Goal: Find specific page/section: Find specific page/section

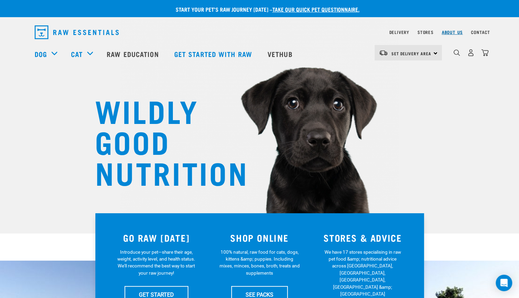
click at [454, 33] on link "About Us" at bounding box center [452, 32] width 21 height 2
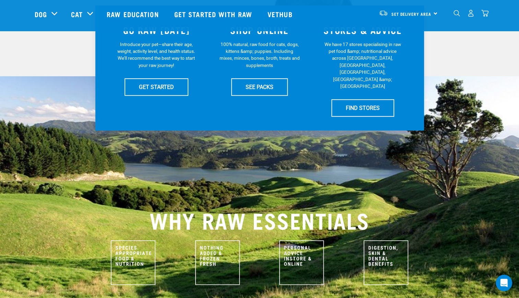
scroll to position [172, 0]
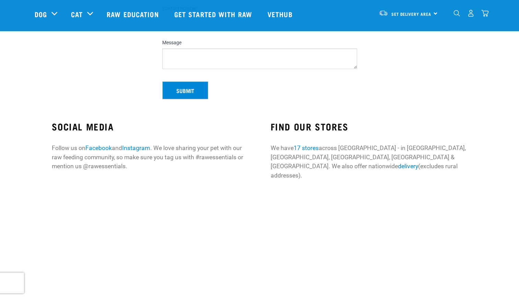
scroll to position [155, 0]
